Goal: Information Seeking & Learning: Learn about a topic

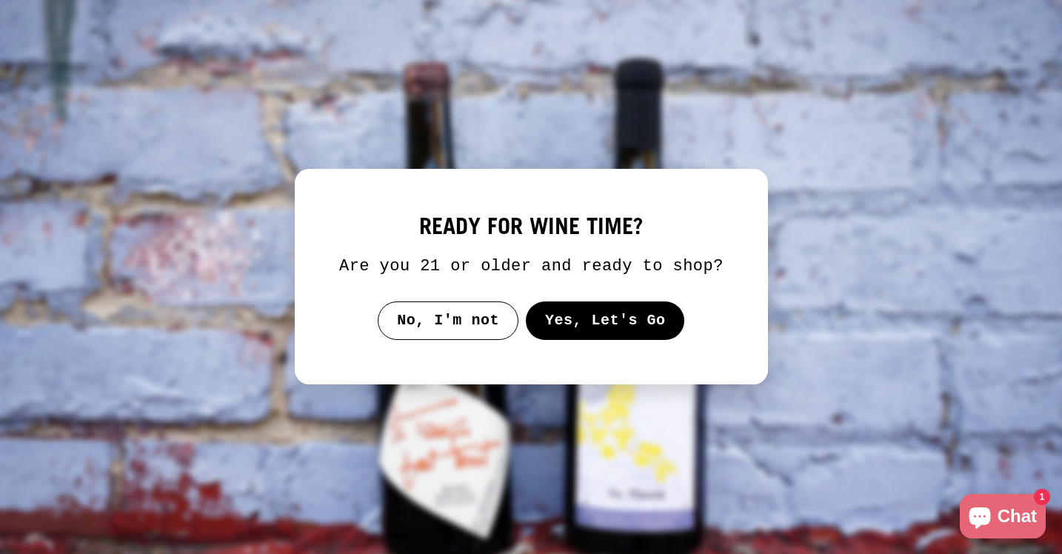
click at [558, 340] on button "Yes, Let's Go" at bounding box center [604, 320] width 159 height 39
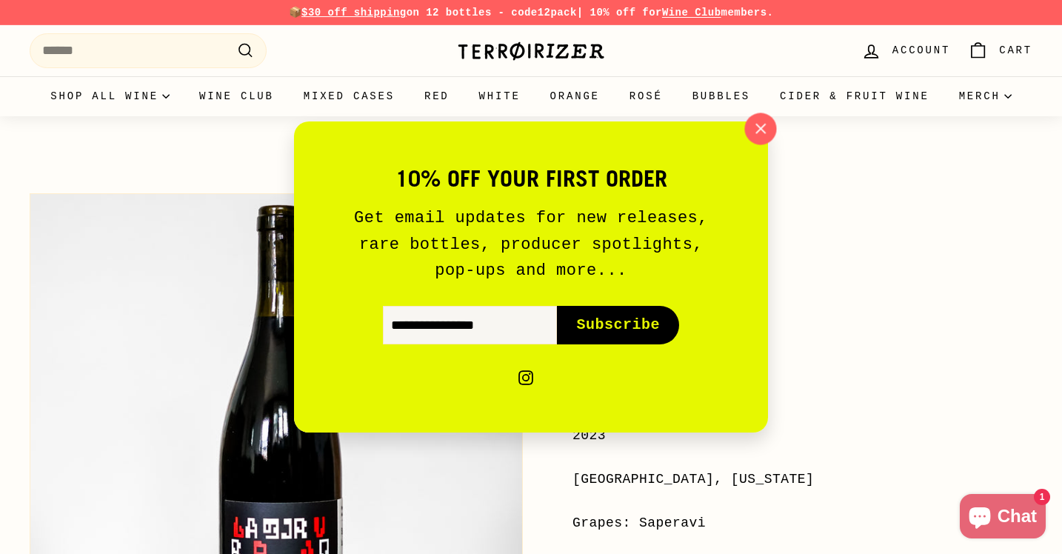
click at [759, 127] on icon "button" at bounding box center [760, 129] width 22 height 22
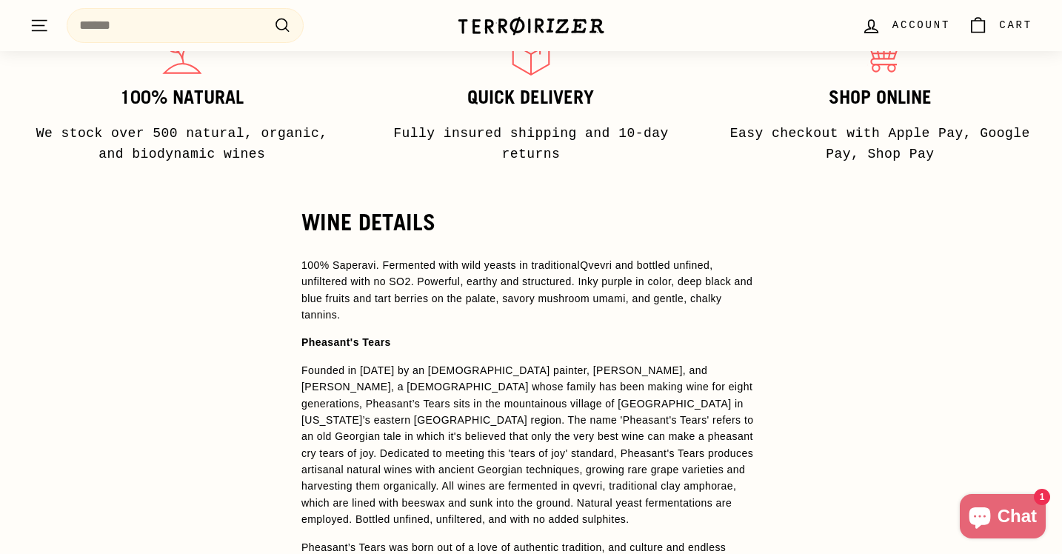
scroll to position [1113, 0]
click at [474, 259] on span "100% Saperavi. Fermented with wild yeasts in traditional" at bounding box center [440, 265] width 278 height 12
click at [396, 259] on span "100% Saperavi. Fermented with wild yeasts in traditional" at bounding box center [440, 265] width 278 height 12
click at [368, 273] on span "Qvevri and bottled unfined, unfiltered with no SO2. Powerful, earthy and struct…" at bounding box center [526, 289] width 451 height 61
drag, startPoint x: 363, startPoint y: 264, endPoint x: 398, endPoint y: 264, distance: 35.5
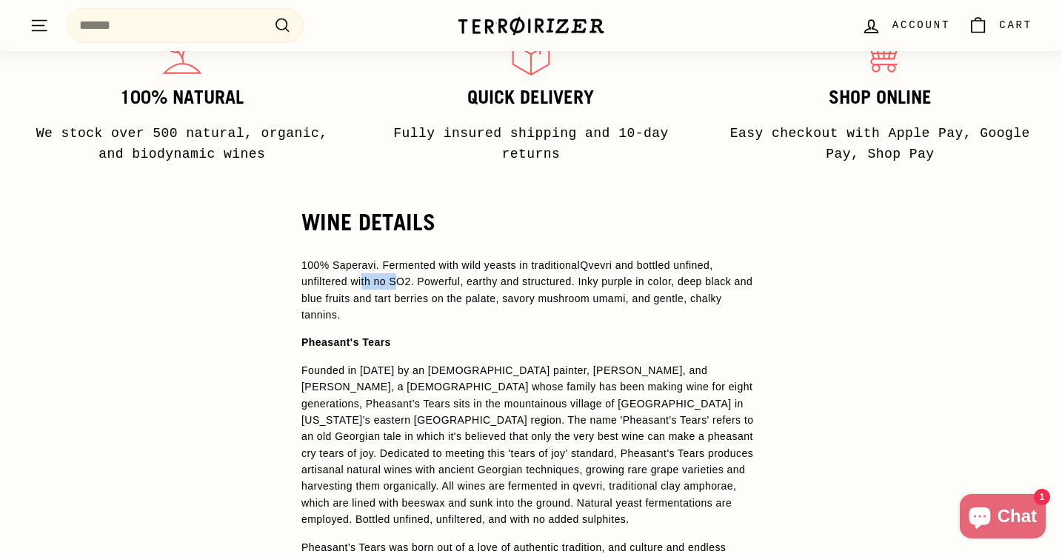
click at [398, 264] on span "Qvevri and bottled unfined, unfiltered with no SO2. Powerful, earthy and struct…" at bounding box center [526, 289] width 451 height 61
click at [427, 268] on span "Qvevri and bottled unfined, unfiltered with no SO2. Powerful, earthy and struct…" at bounding box center [526, 289] width 451 height 61
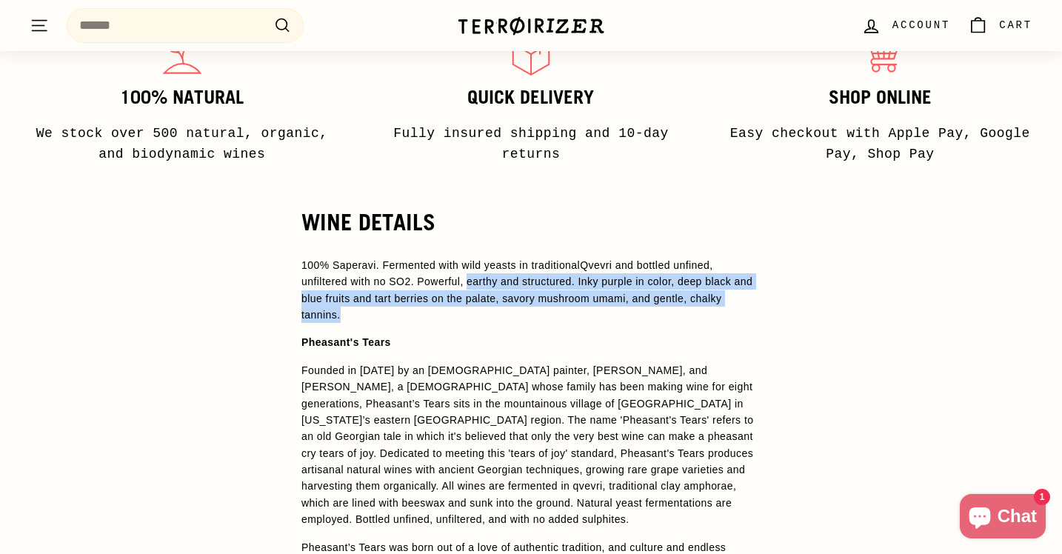
drag, startPoint x: 472, startPoint y: 268, endPoint x: 562, endPoint y: 298, distance: 94.6
click at [562, 298] on p "100% Saperavi. Fermented with wild yeasts in traditional Qvevri and bottled unf…" at bounding box center [530, 290] width 459 height 67
copy span "earthy and structured. Inky purple in color, deep black and blue fruits and tar…"
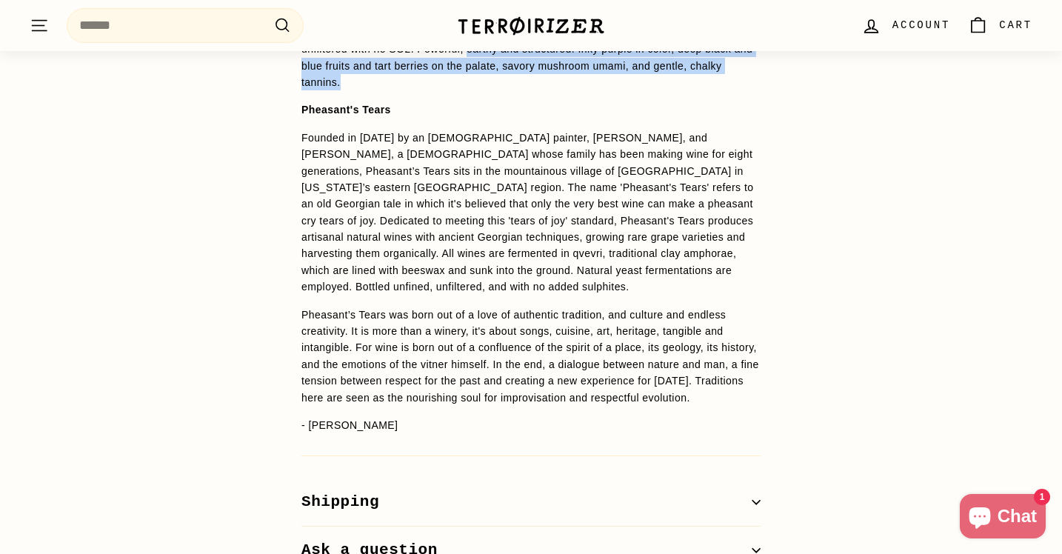
scroll to position [1346, 0]
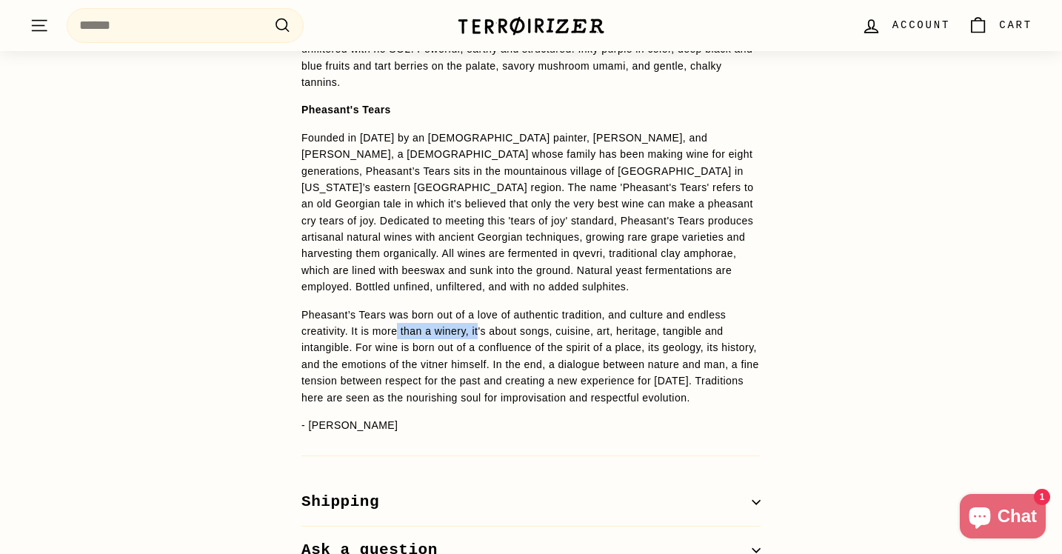
drag, startPoint x: 401, startPoint y: 306, endPoint x: 487, endPoint y: 303, distance: 85.2
click at [487, 307] on p "Pheasant’s Tears was born out of a love of authentic tradition, and culture and…" at bounding box center [530, 356] width 459 height 99
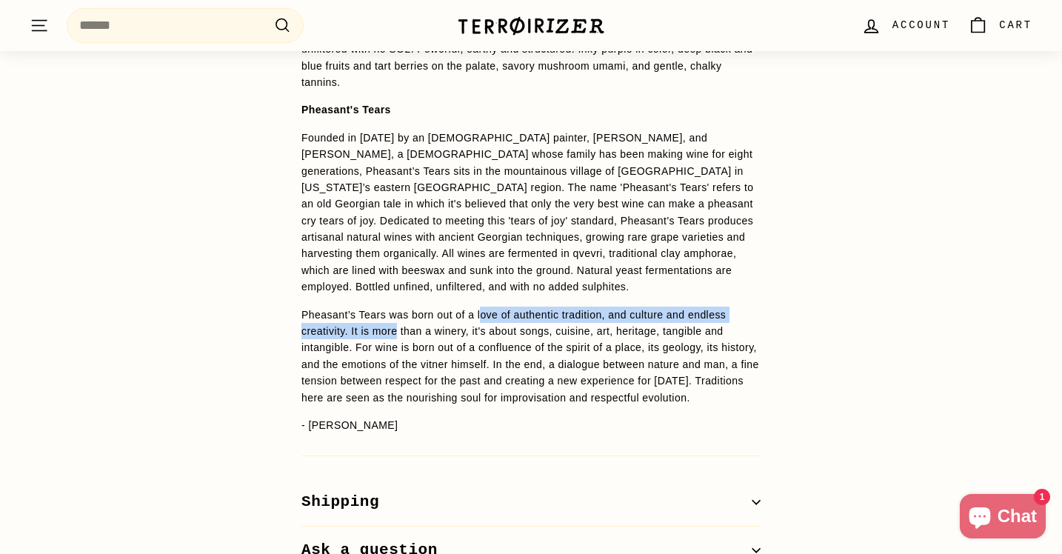
click at [487, 309] on span "Pheasant’s Tears was born out of a love of authentic tradition, and culture and…" at bounding box center [530, 356] width 458 height 95
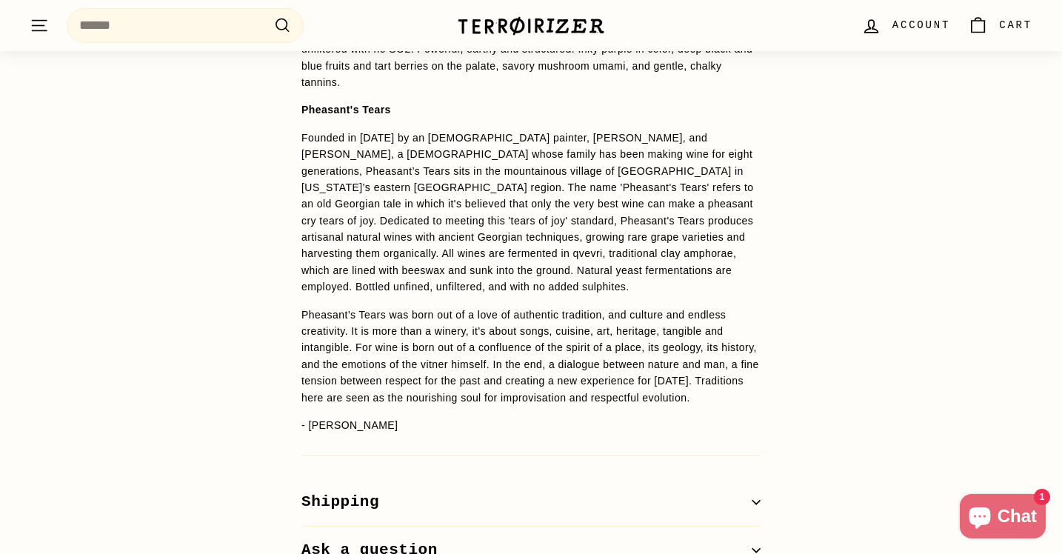
drag, startPoint x: 487, startPoint y: 303, endPoint x: 487, endPoint y: 295, distance: 8.1
click at [487, 309] on span "Pheasant’s Tears was born out of a love of authentic tradition, and culture and…" at bounding box center [530, 356] width 458 height 95
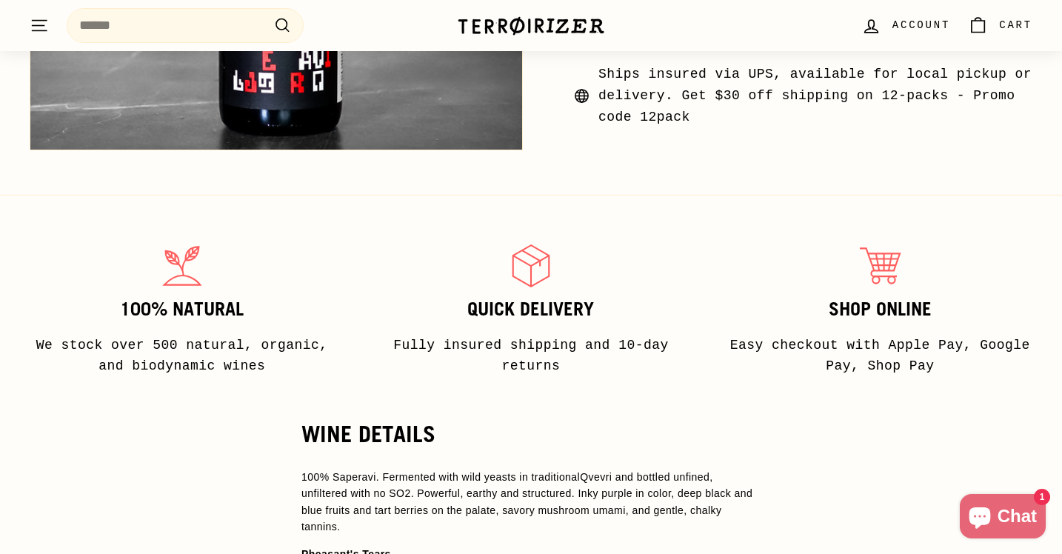
scroll to position [703, 0]
